Goal: Task Accomplishment & Management: Complete application form

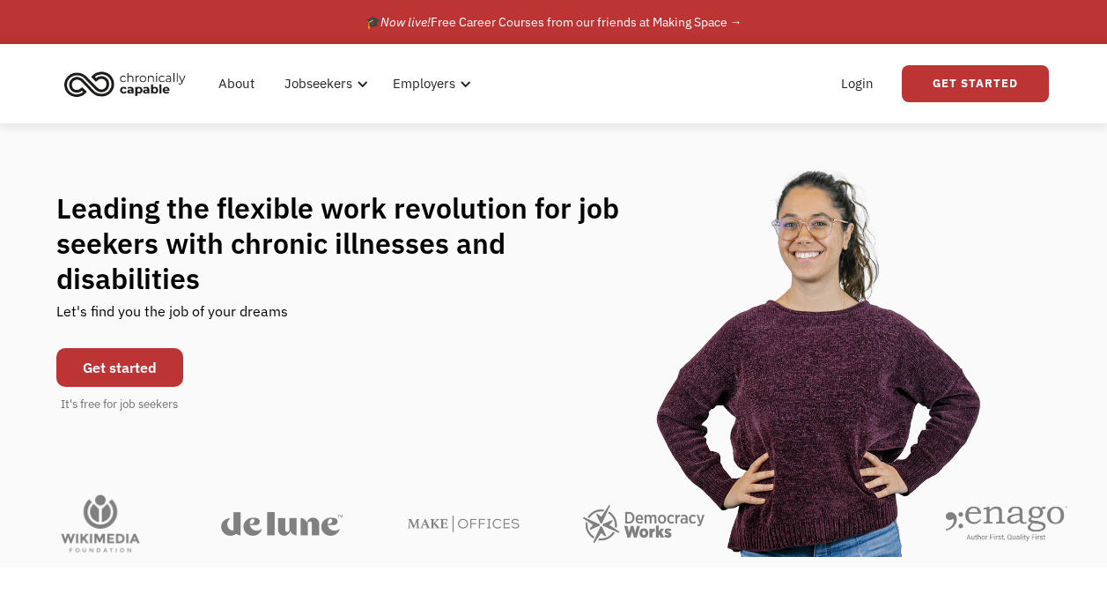
click at [110, 353] on link "Get started" at bounding box center [119, 367] width 127 height 39
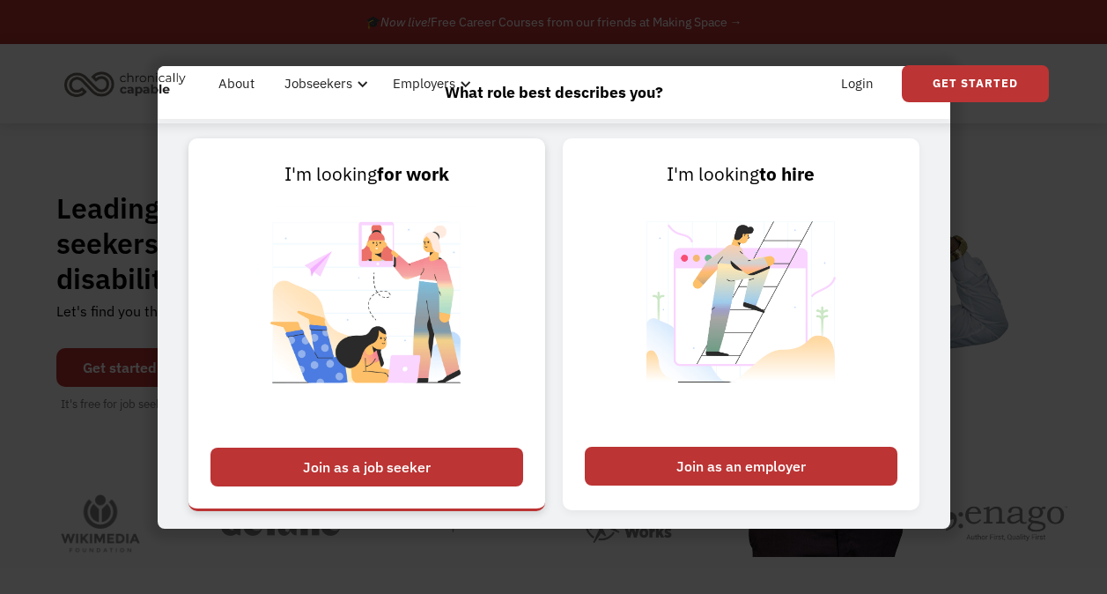
click at [377, 467] on div "Join as a job seeker" at bounding box center [366, 466] width 313 height 39
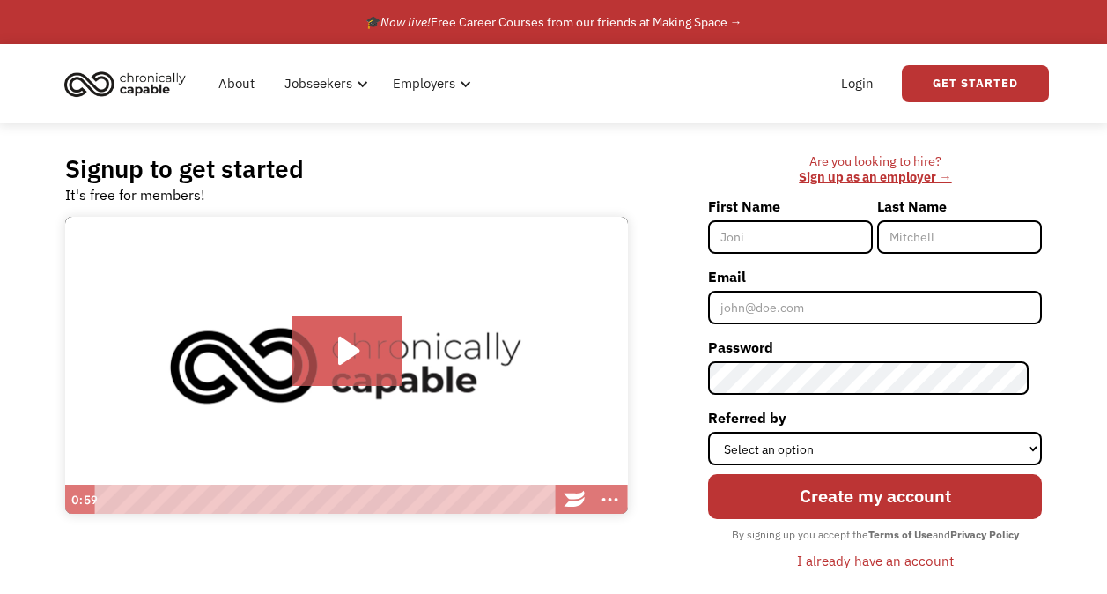
click at [791, 239] on input "First Name" at bounding box center [790, 236] width 165 height 33
click at [684, 170] on div "Are you looking to hire? ‍ Sign up as an employer → First Name Last Name Email …" at bounding box center [843, 371] width 397 height 436
click at [960, 79] on link "Get Started" at bounding box center [975, 83] width 147 height 37
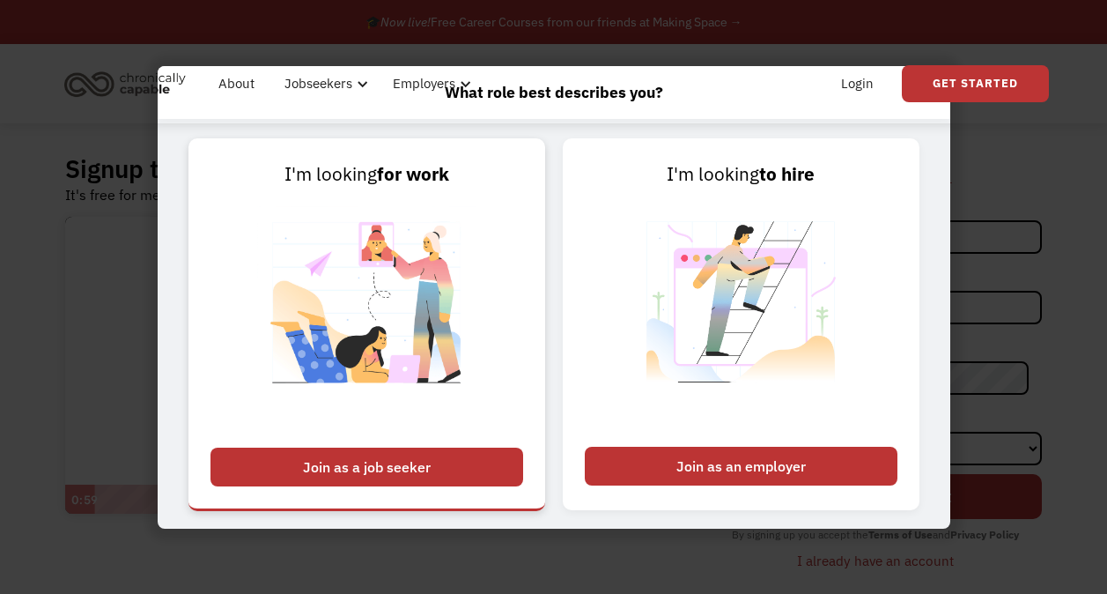
click at [417, 455] on div "Join as a job seeker" at bounding box center [366, 466] width 313 height 39
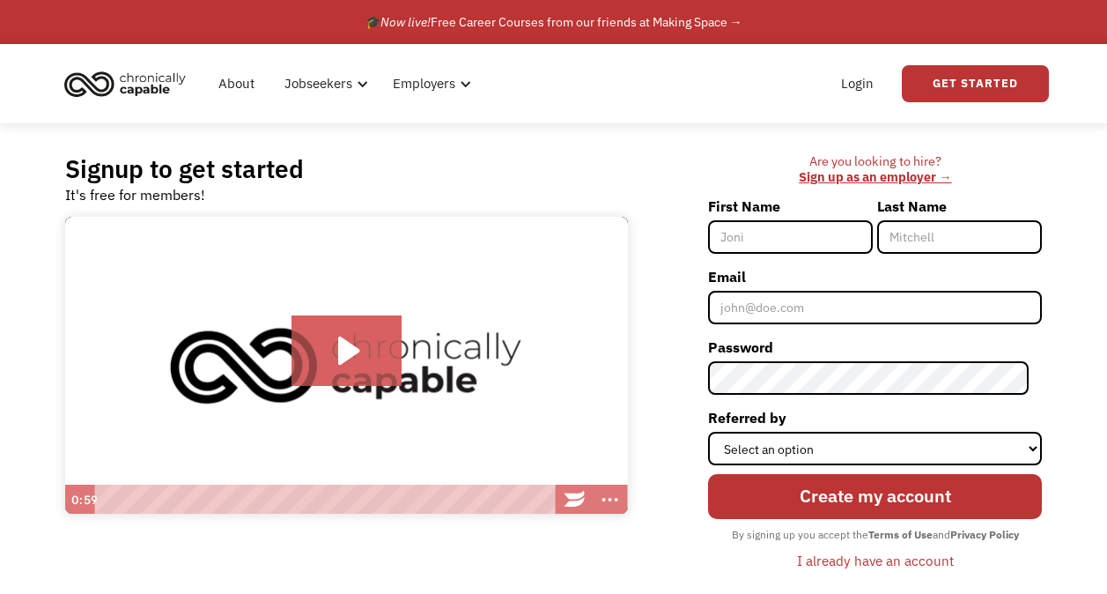
click at [797, 248] on input "First Name" at bounding box center [790, 236] width 165 height 33
type input "Kabriya"
type input "[PERSON_NAME]"
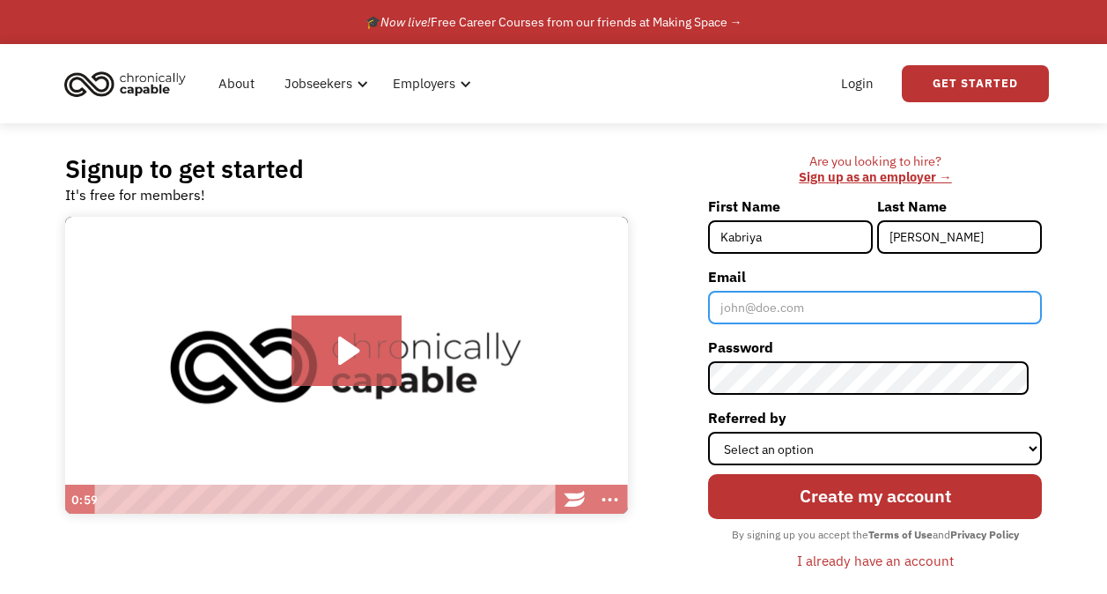
type input "[EMAIL_ADDRESS][PERSON_NAME][DOMAIN_NAME]"
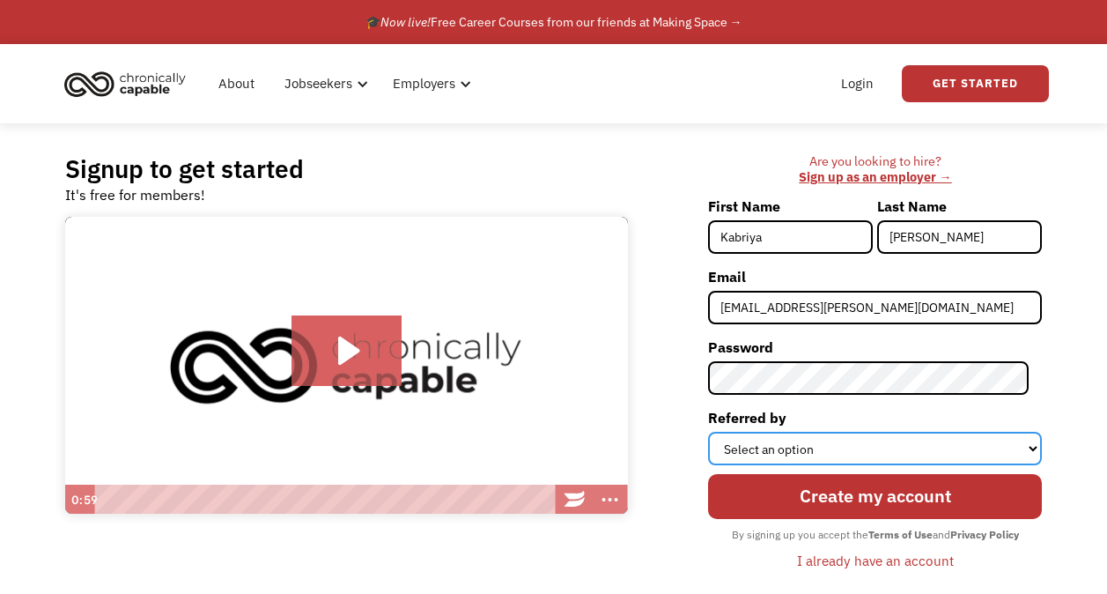
click at [822, 447] on select "Select an option Instagram Facebook Twitter Search Engine News Article Word of …" at bounding box center [875, 448] width 334 height 33
select select "Other"
click at [721, 432] on select "Select an option Instagram Facebook Twitter Search Engine News Article Word of …" at bounding box center [875, 448] width 334 height 33
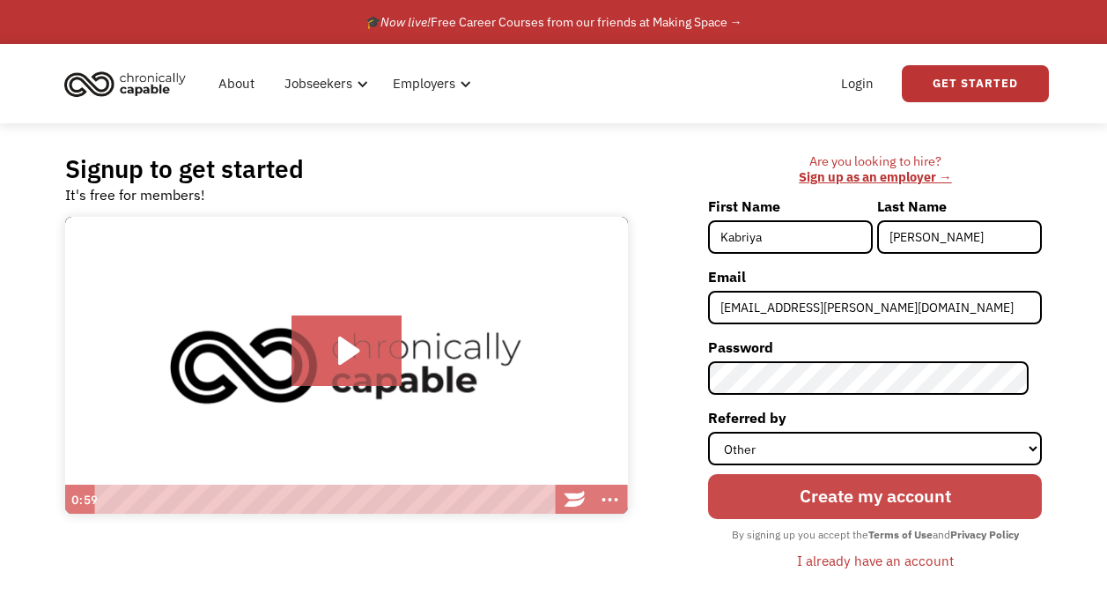
click at [843, 499] on input "Create my account" at bounding box center [875, 496] width 334 height 45
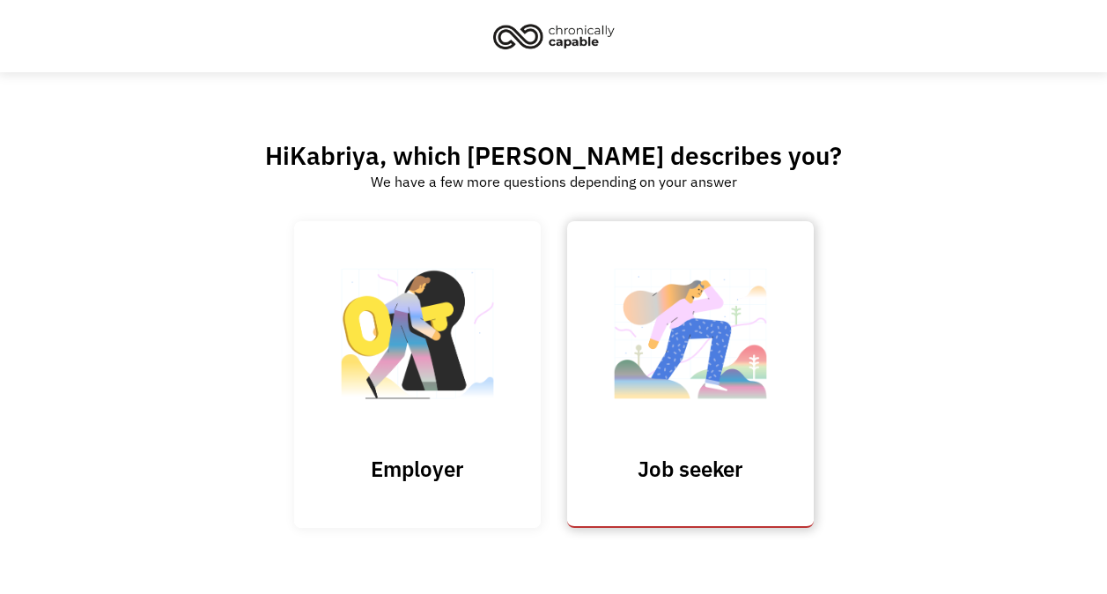
click at [682, 414] on img at bounding box center [690, 342] width 176 height 172
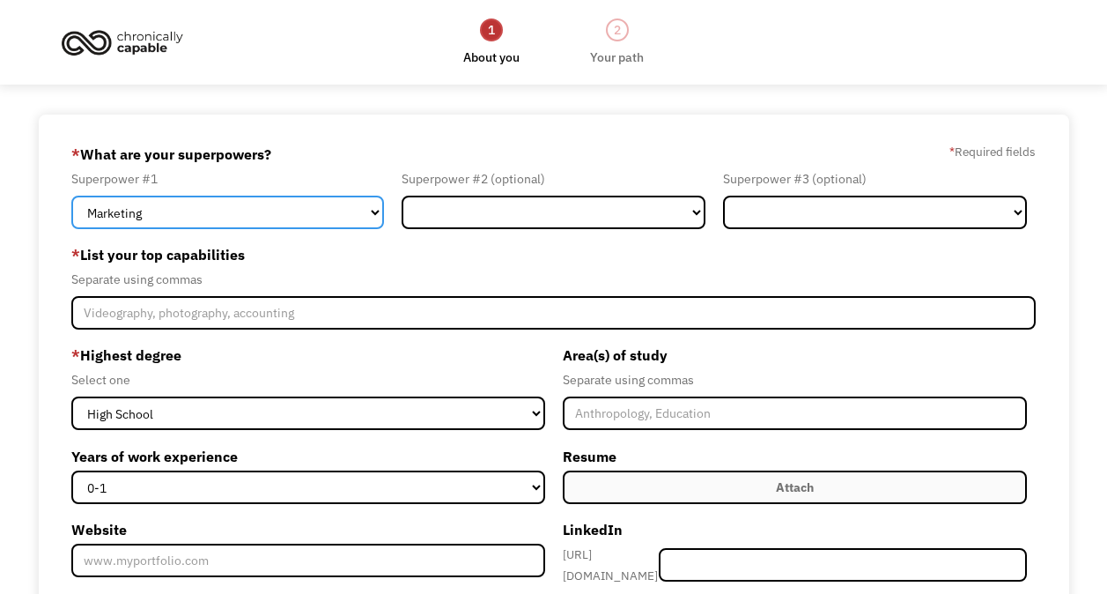
click at [188, 199] on select "Marketing Human Resources Finance Technology Operations Sales Industrial & Manu…" at bounding box center [227, 211] width 313 height 33
click at [200, 216] on select "Marketing Human Resources Finance Technology Operations Sales Industrial & Manu…" at bounding box center [227, 211] width 313 height 33
select select "Legal"
click at [71, 195] on select "Marketing Human Resources Finance Technology Operations Sales Industrial & Manu…" at bounding box center [227, 211] width 313 height 33
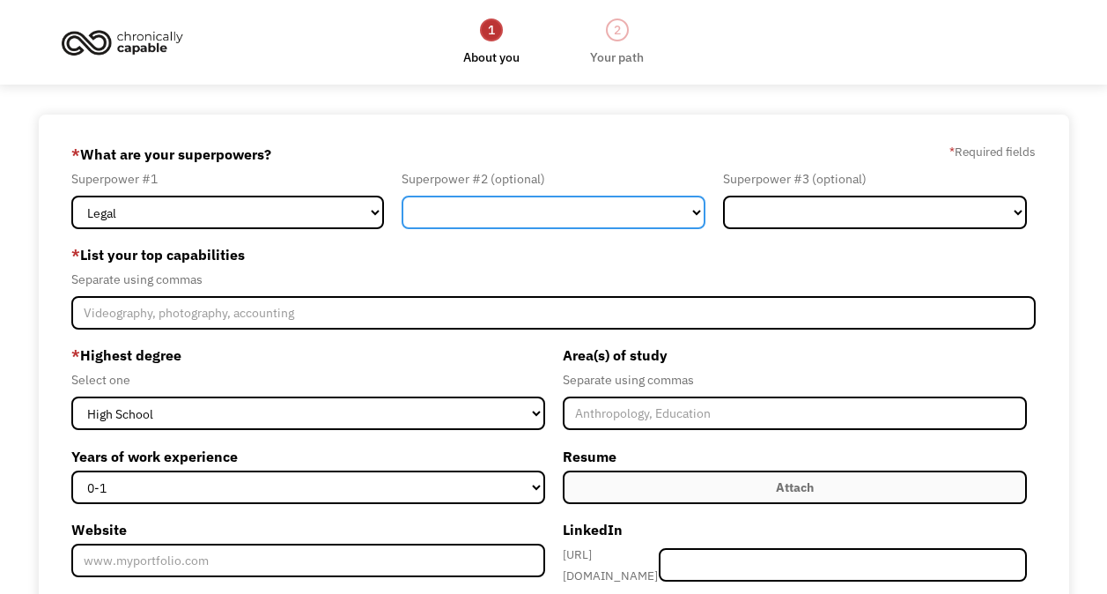
click at [467, 210] on select "Marketing Human Resources Finance Technology Operations Sales Industrial & Manu…" at bounding box center [554, 211] width 304 height 33
select select "Communications & Public Relations"
click at [402, 195] on select "Marketing Human Resources Finance Technology Operations Sales Industrial & Manu…" at bounding box center [554, 211] width 304 height 33
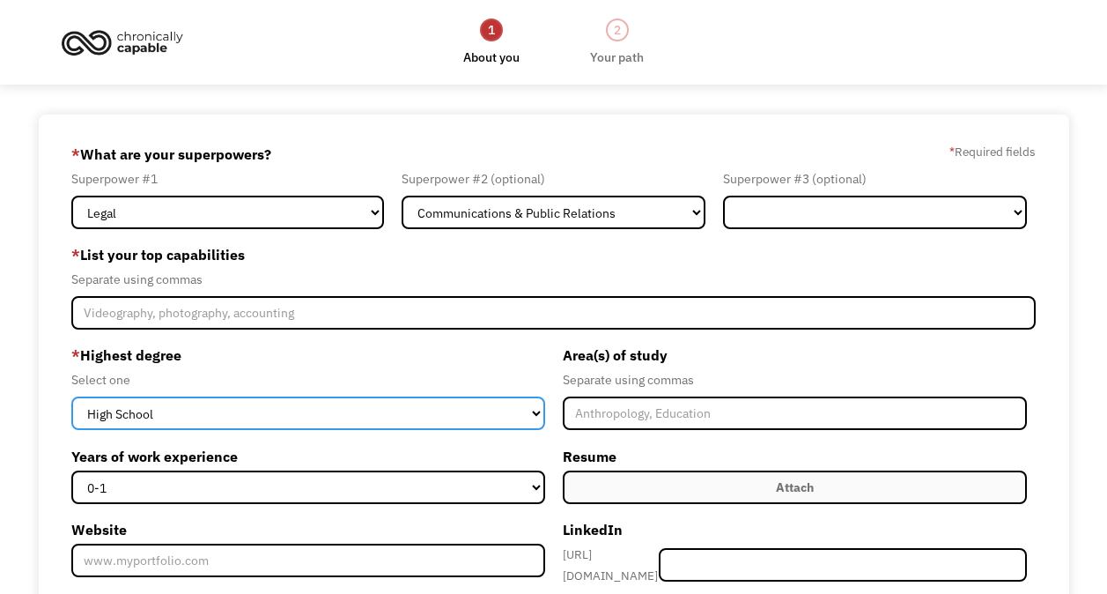
click at [166, 415] on select "High School Associates Bachelors Master's PhD" at bounding box center [307, 412] width 473 height 33
select select "bachelors"
click at [71, 396] on select "High School Associates Bachelors Master's PhD" at bounding box center [307, 412] width 473 height 33
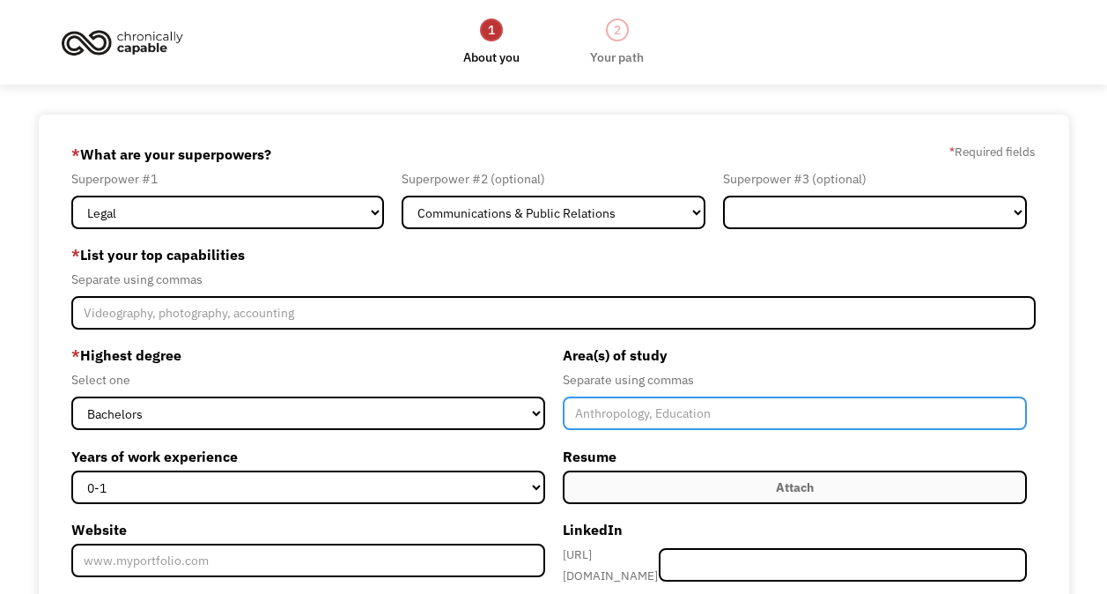
click at [630, 425] on input "Member-Create-Step1" at bounding box center [795, 412] width 464 height 33
